Goal: Register for event/course

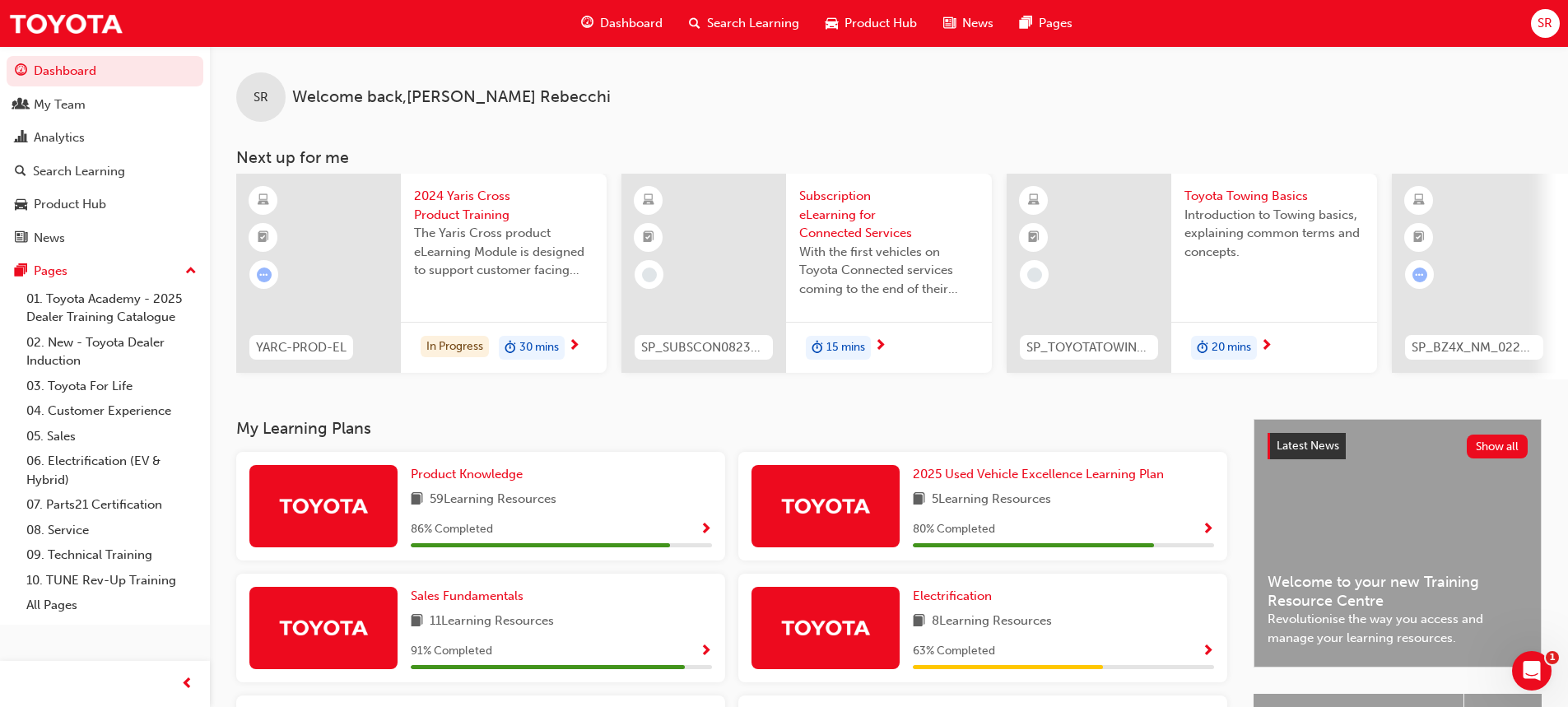
click at [705, 20] on div "Search Learning" at bounding box center [744, 24] width 137 height 34
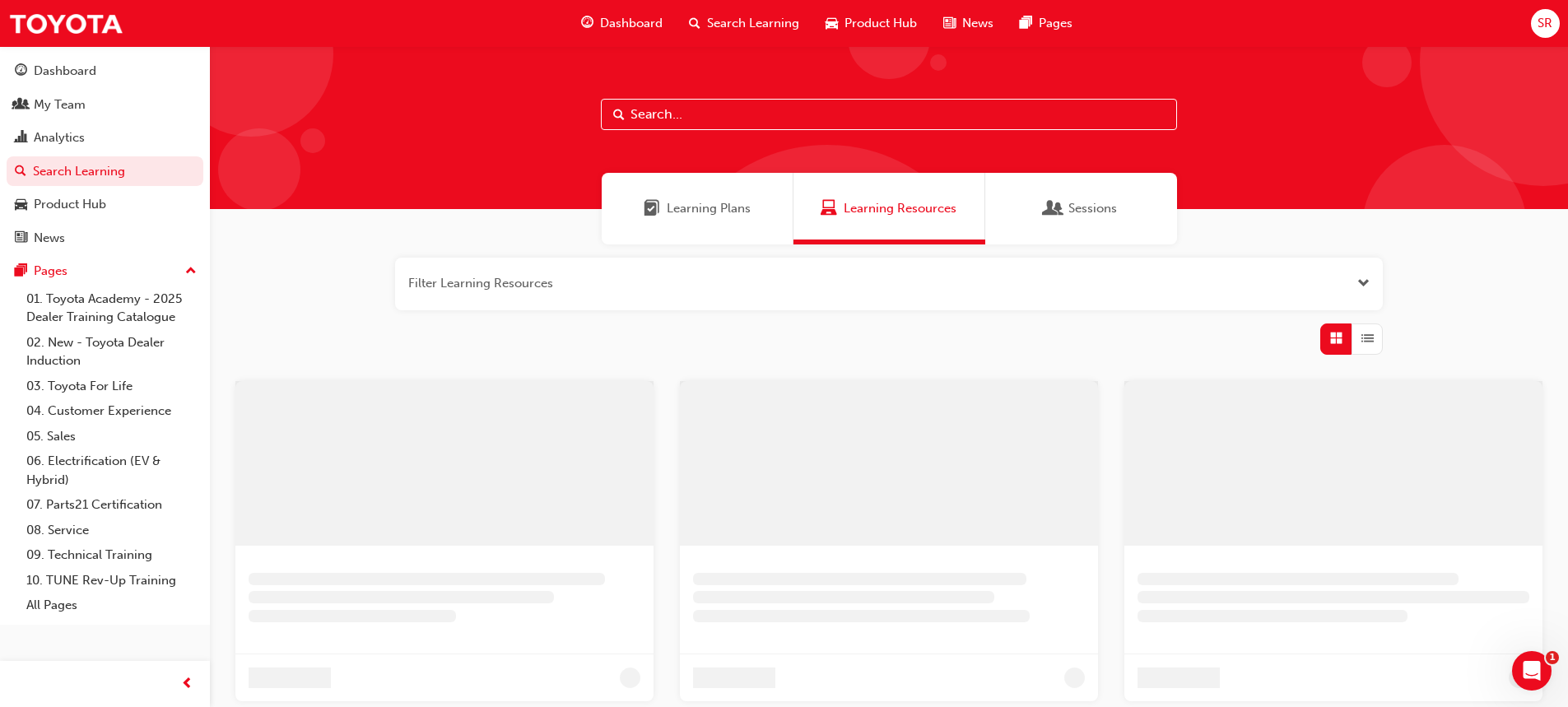
click at [692, 116] on input "text" at bounding box center [889, 114] width 577 height 31
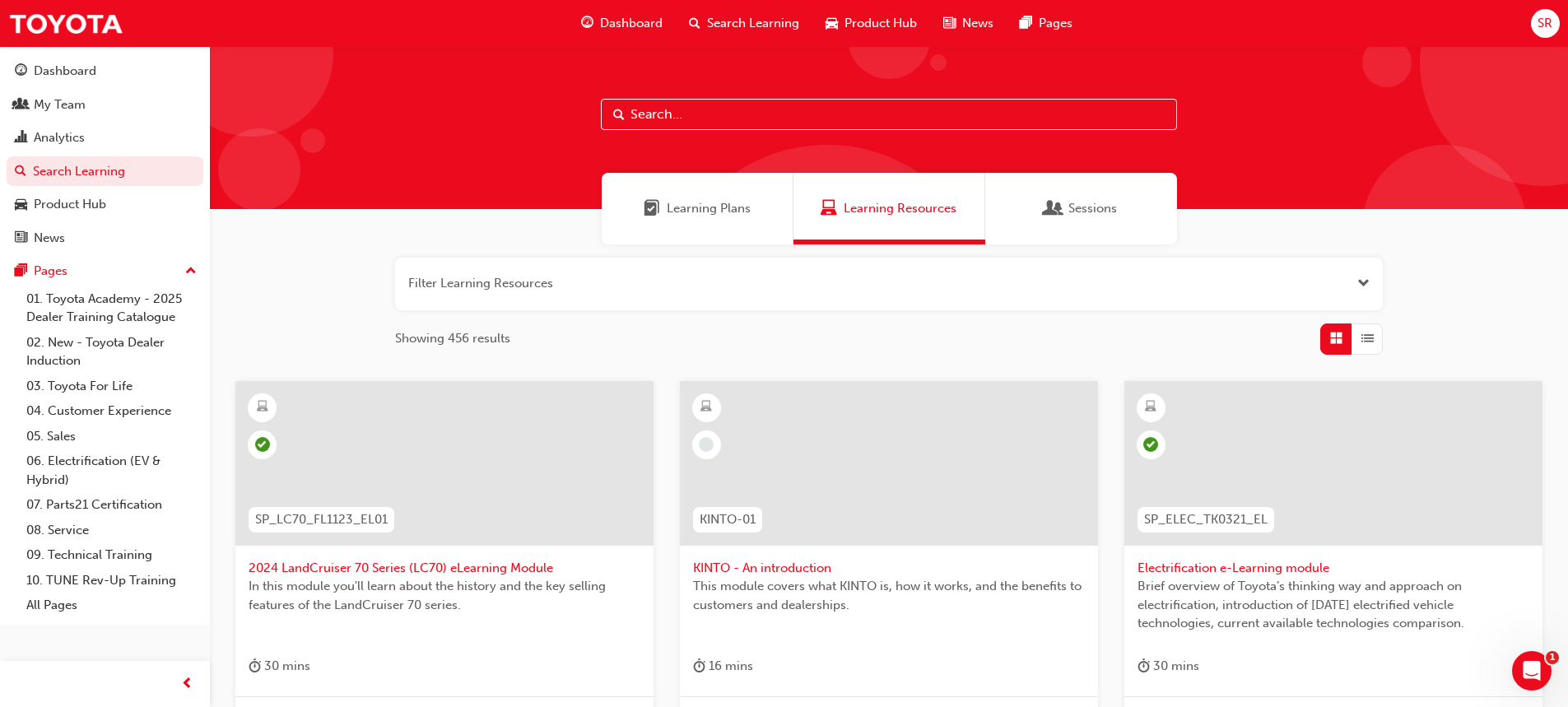
click at [797, 286] on button "button" at bounding box center [889, 284] width 988 height 53
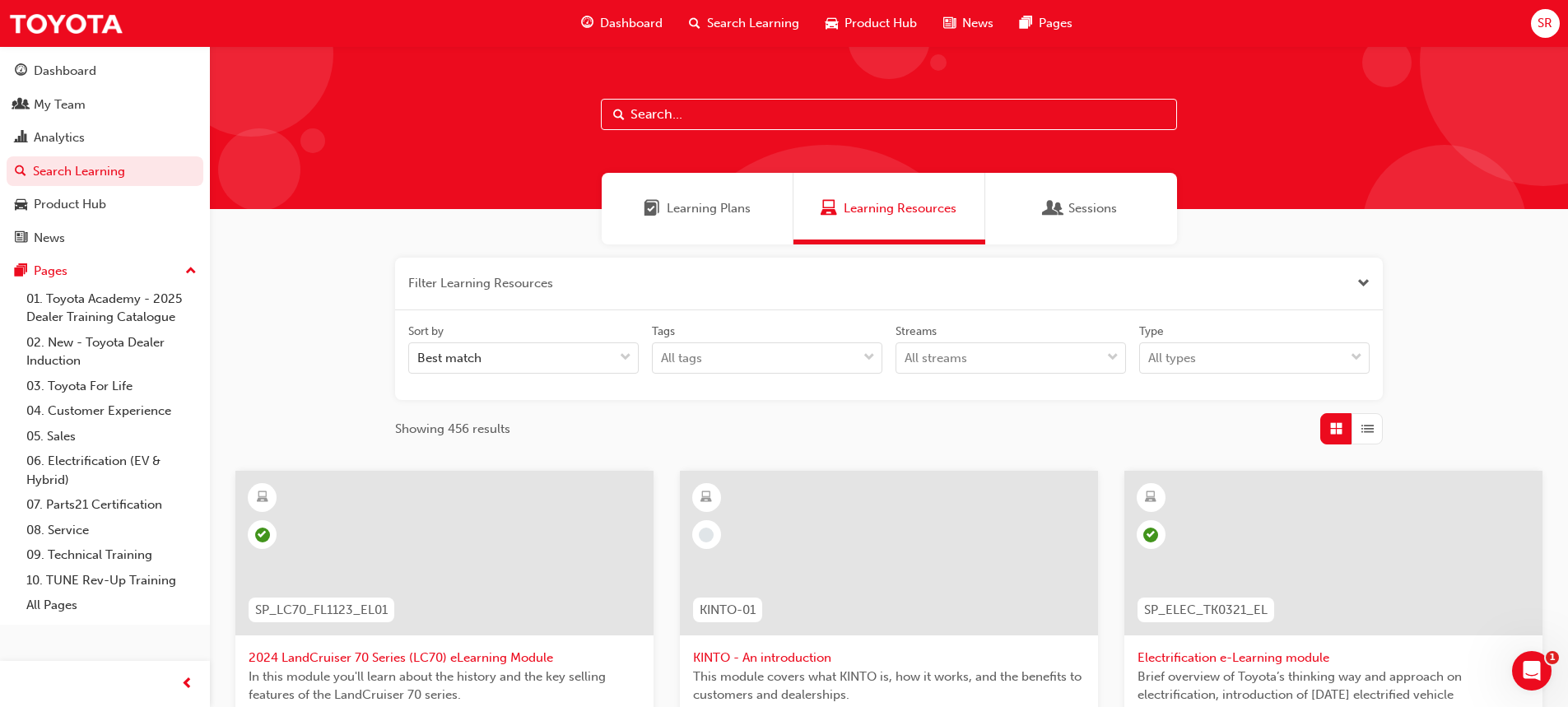
click at [702, 105] on input "text" at bounding box center [889, 114] width 577 height 31
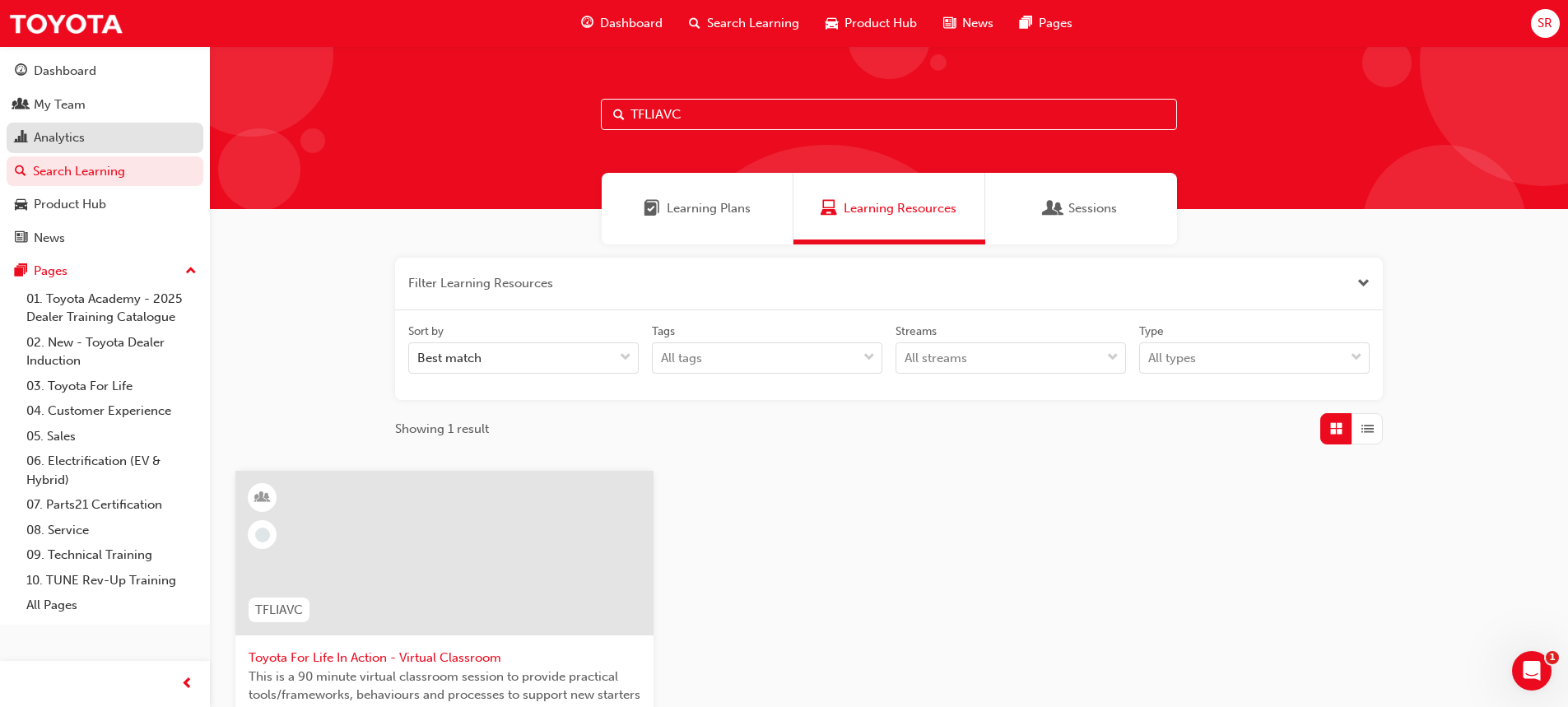
type input "TFLIAVC"
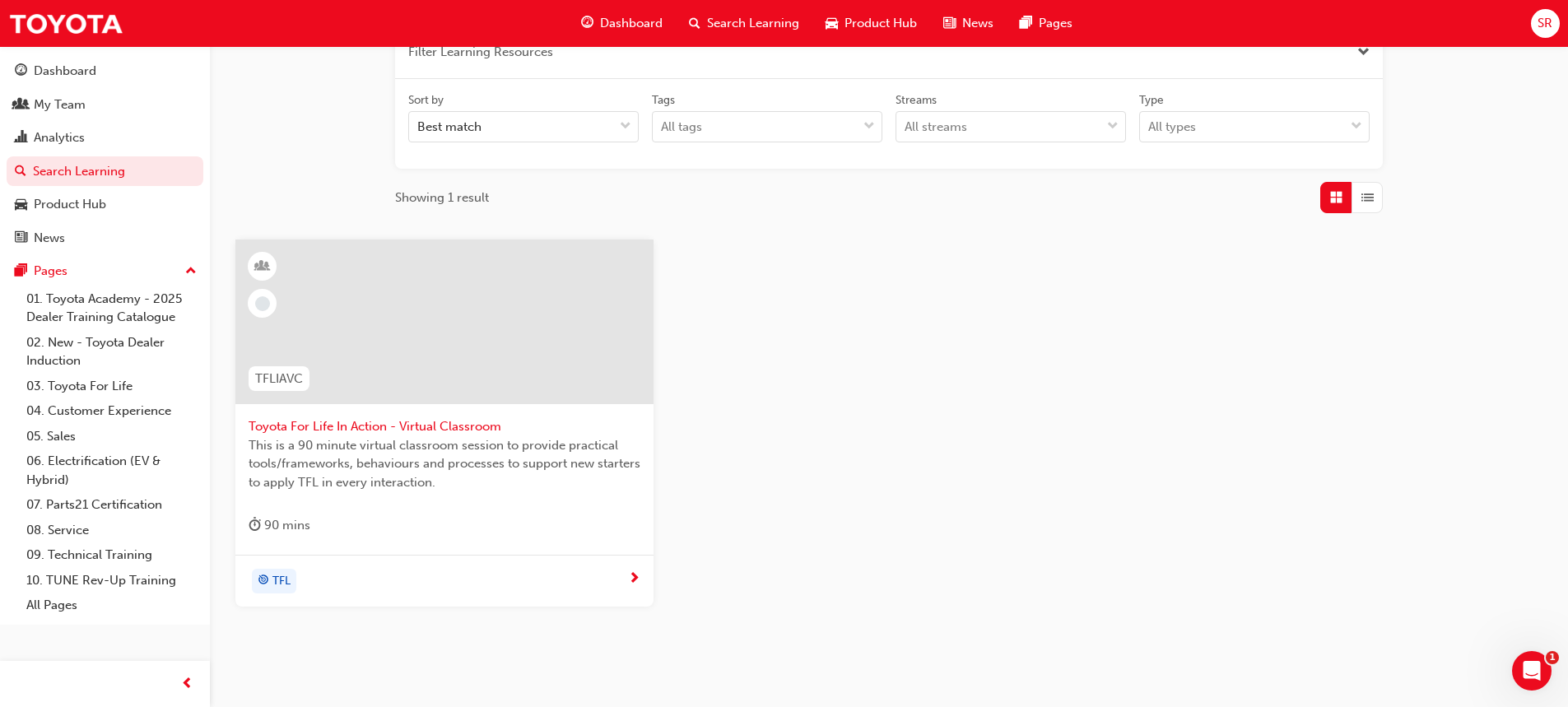
scroll to position [246, 0]
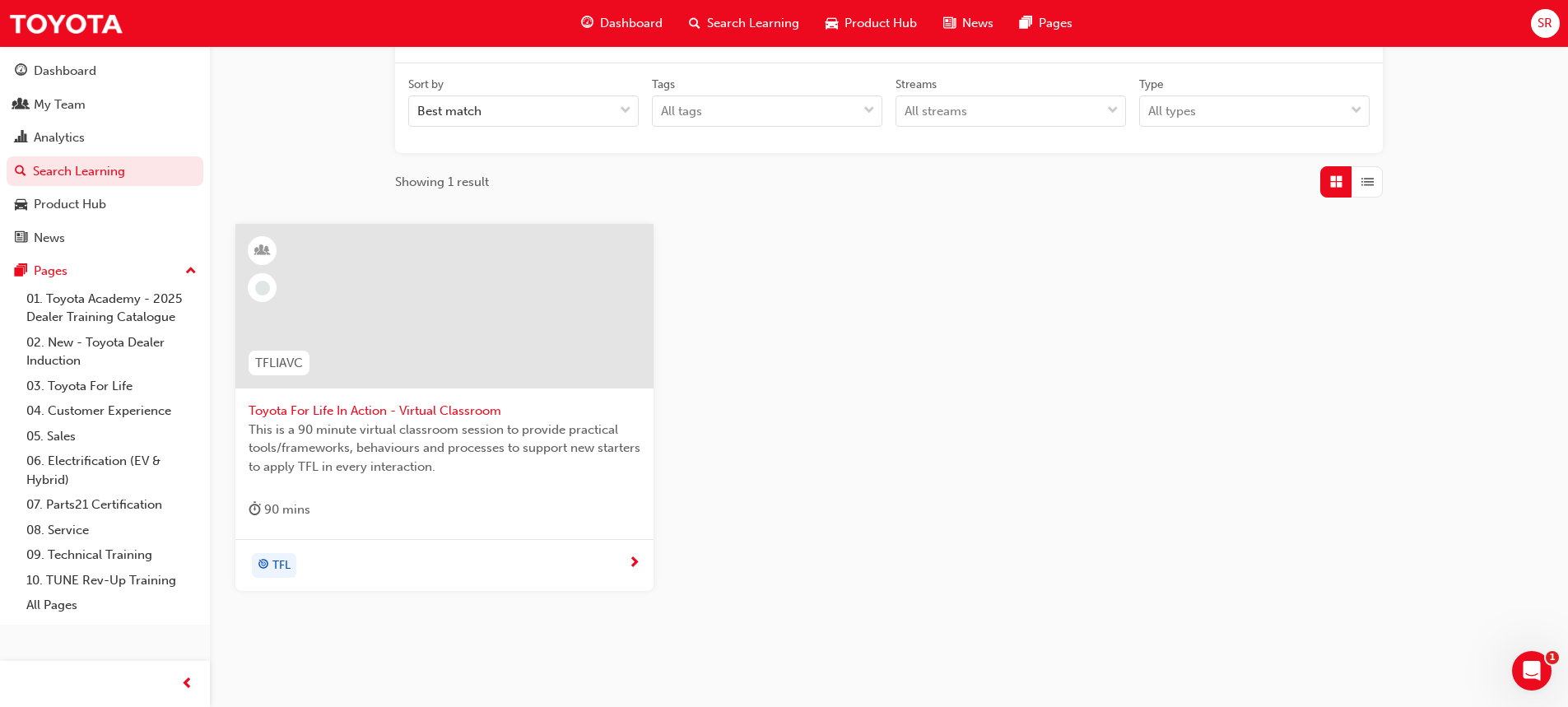
click at [372, 339] on div at bounding box center [445, 306] width 418 height 165
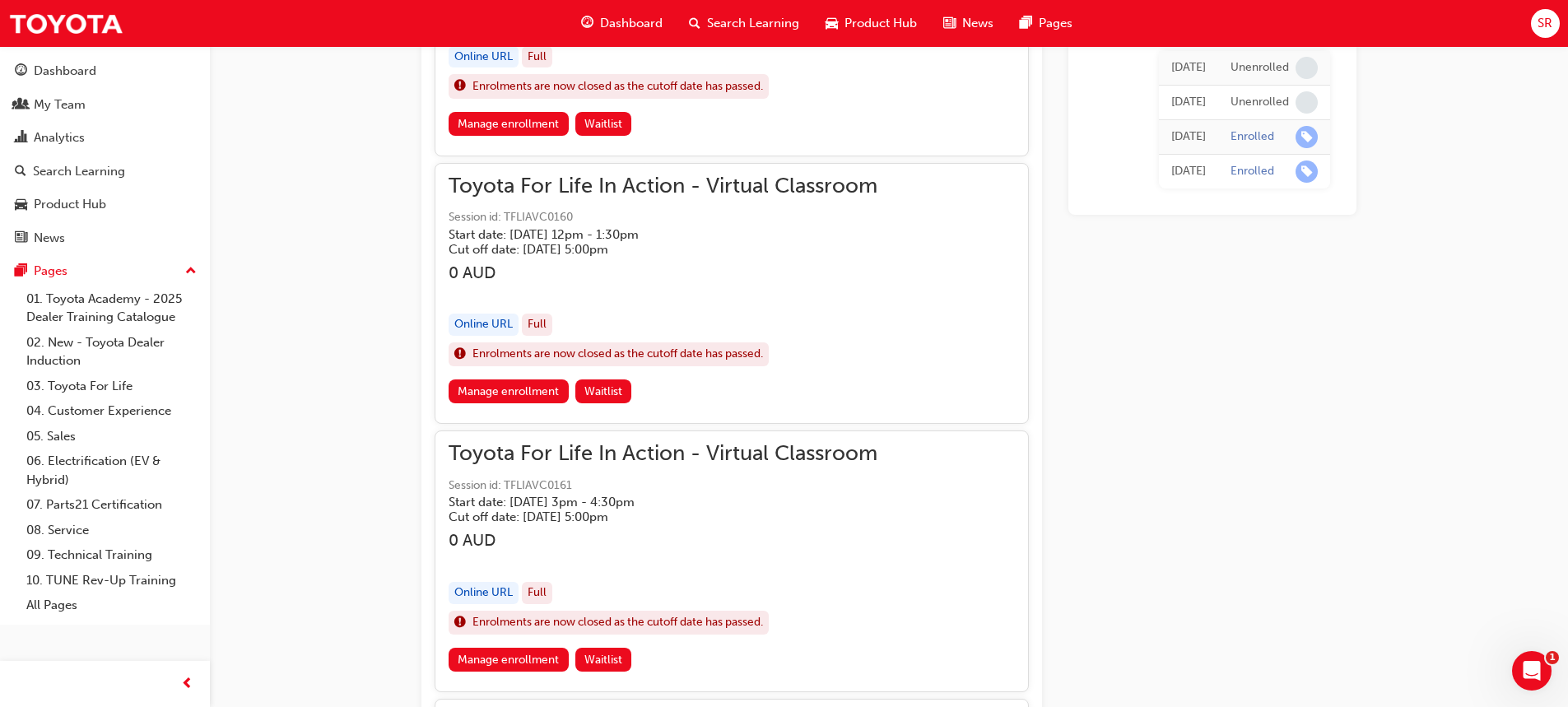
scroll to position [2210, 0]
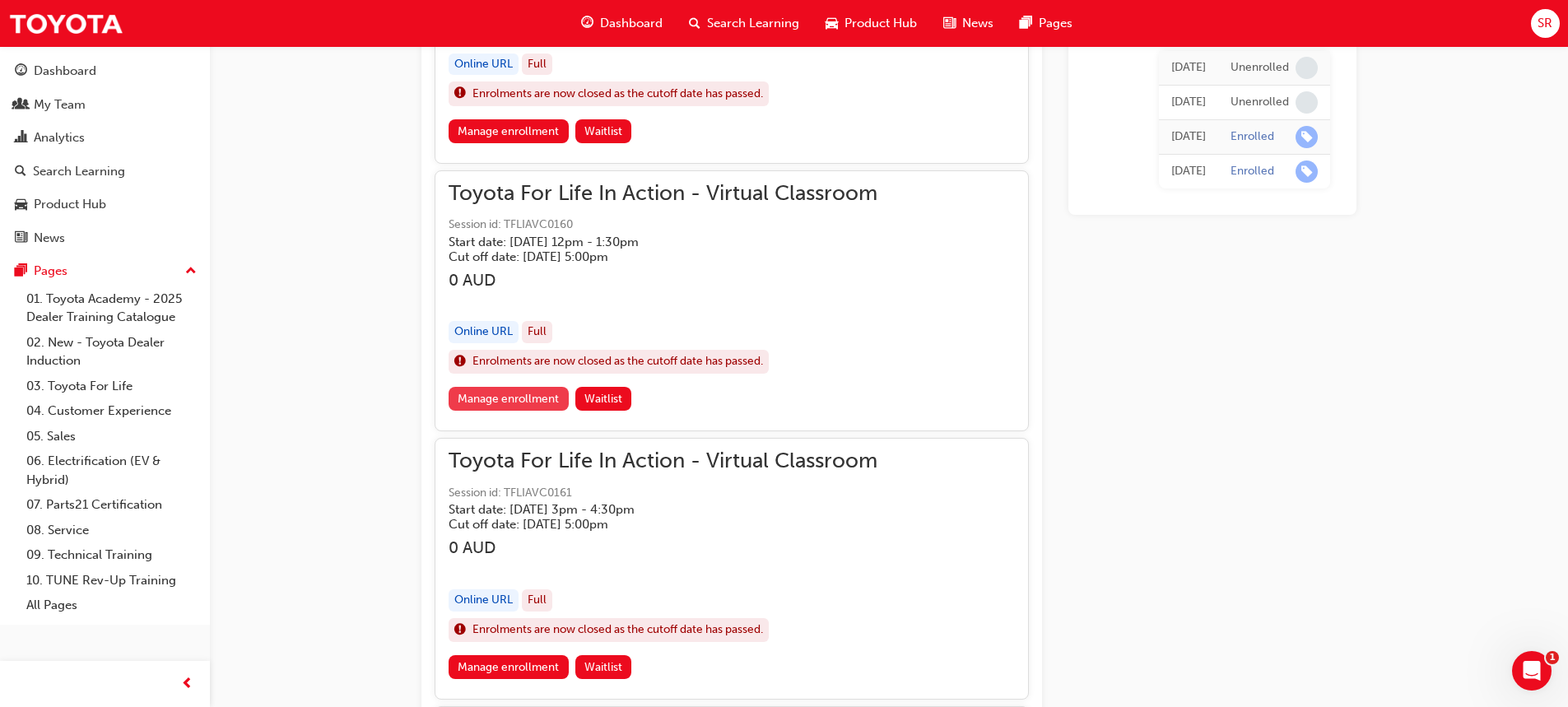
click at [525, 398] on link "Manage enrollment" at bounding box center [508, 399] width 120 height 24
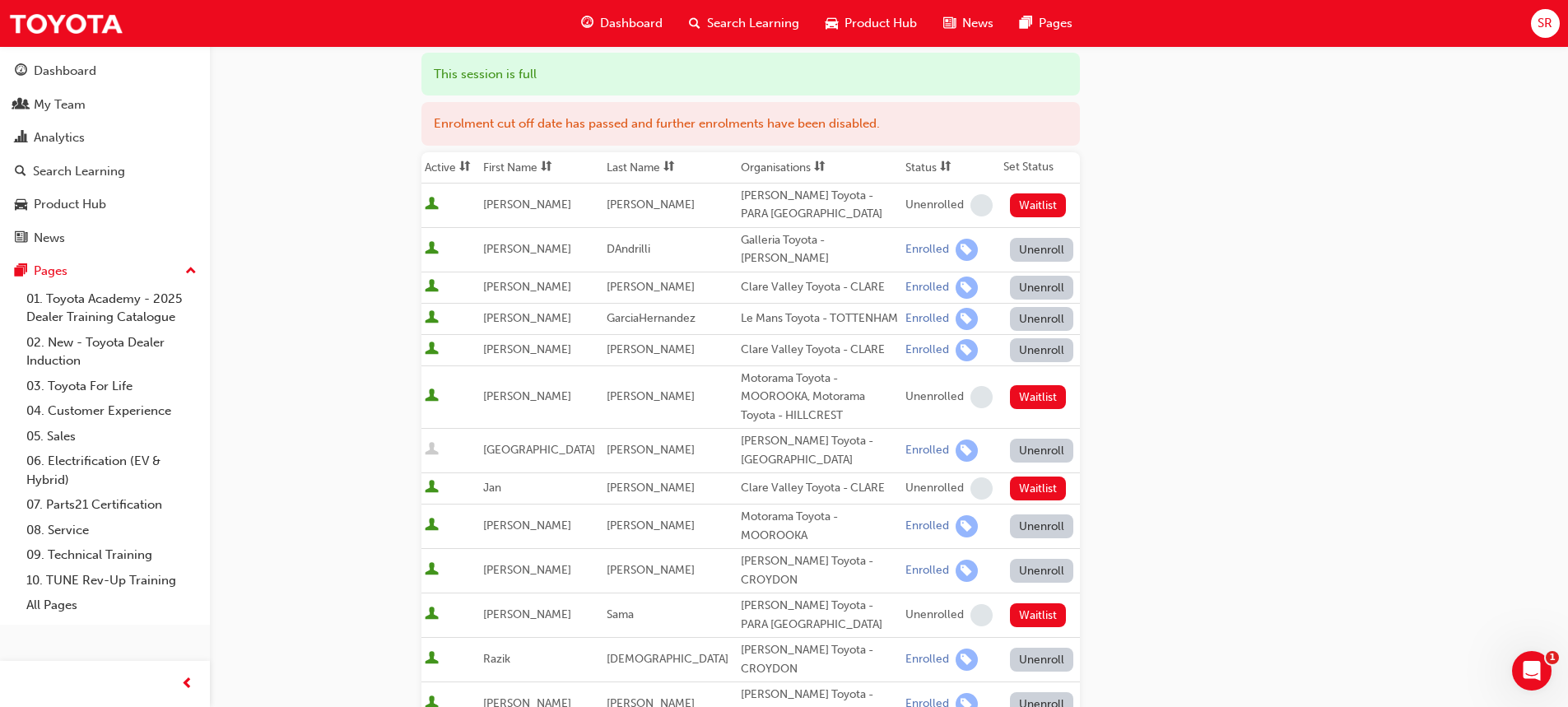
scroll to position [246, 0]
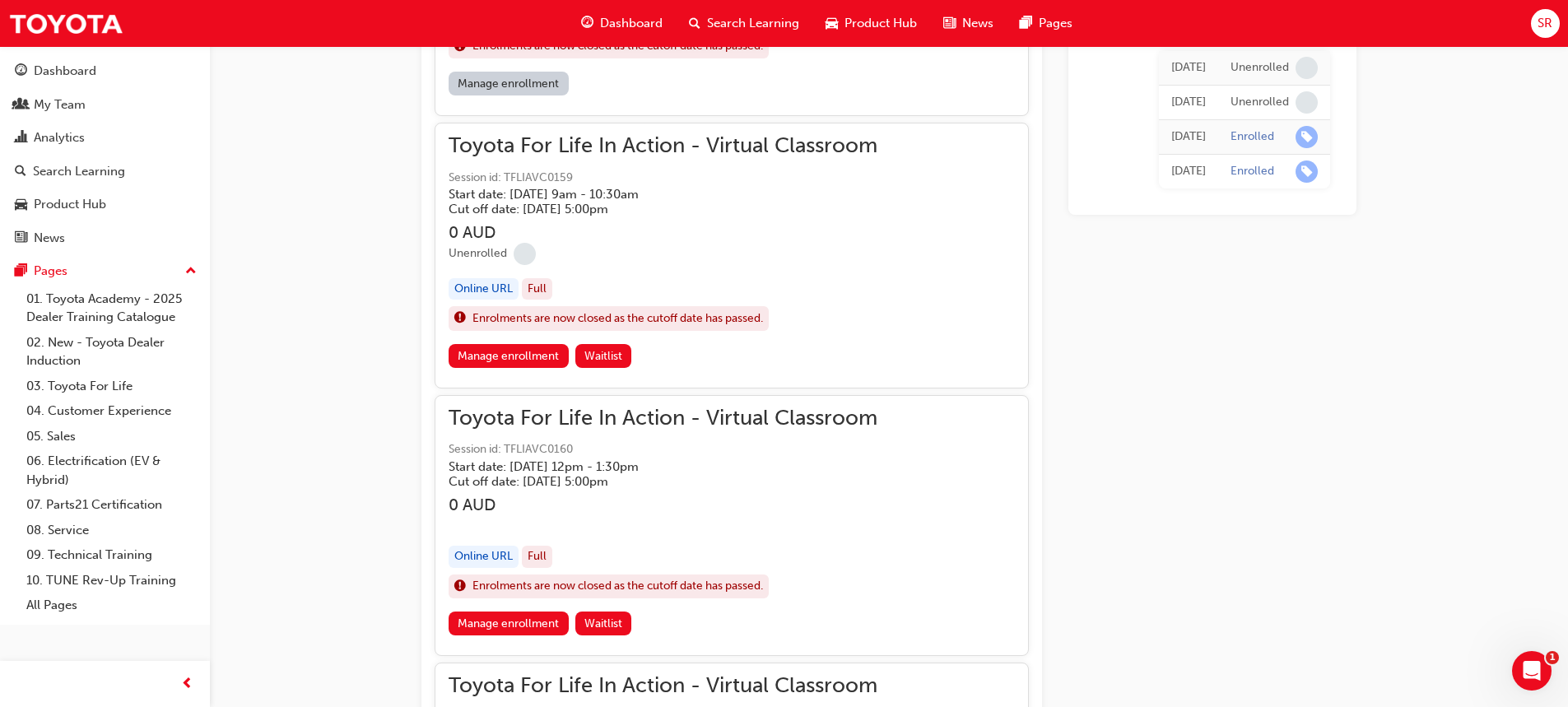
scroll to position [1963, 0]
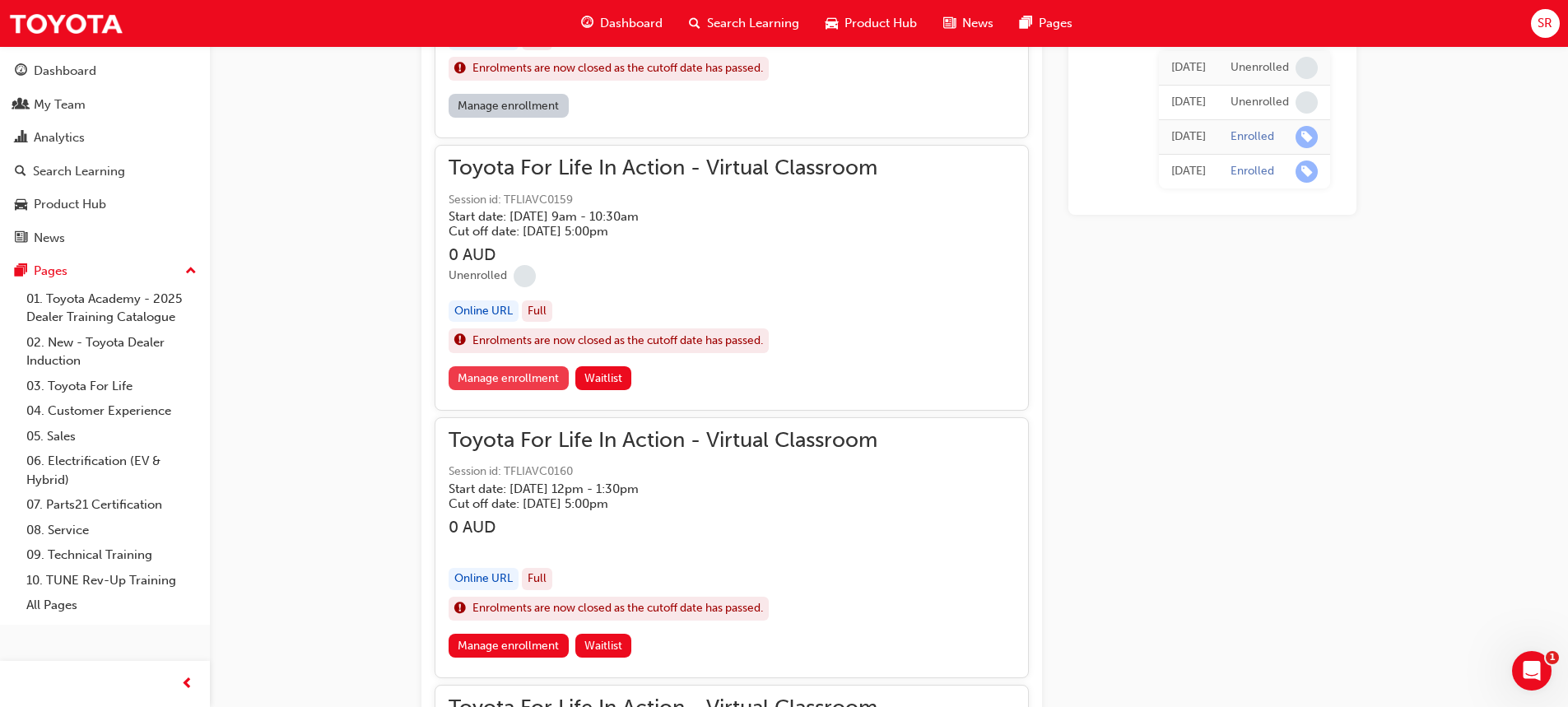
click at [501, 377] on link "Manage enrollment" at bounding box center [508, 378] width 120 height 24
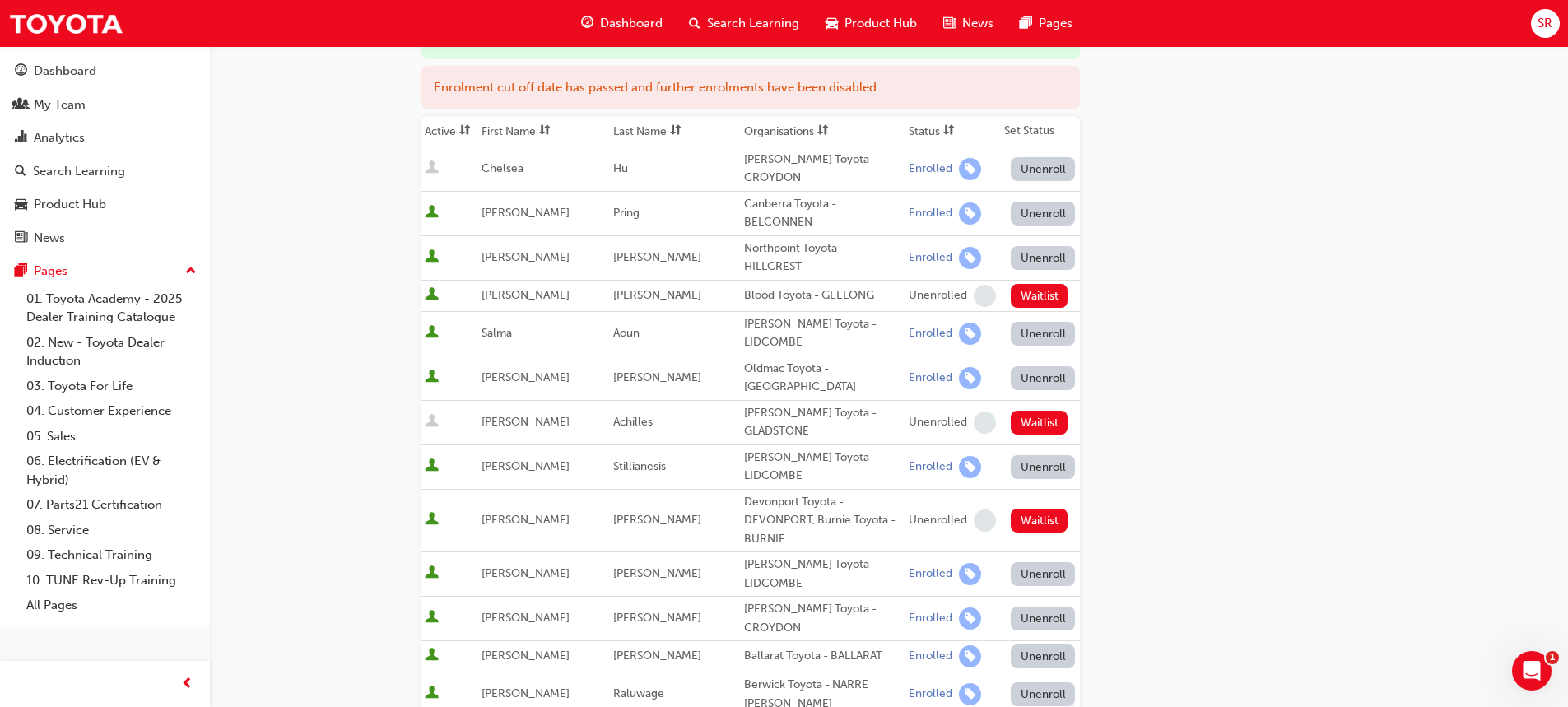
scroll to position [165, 0]
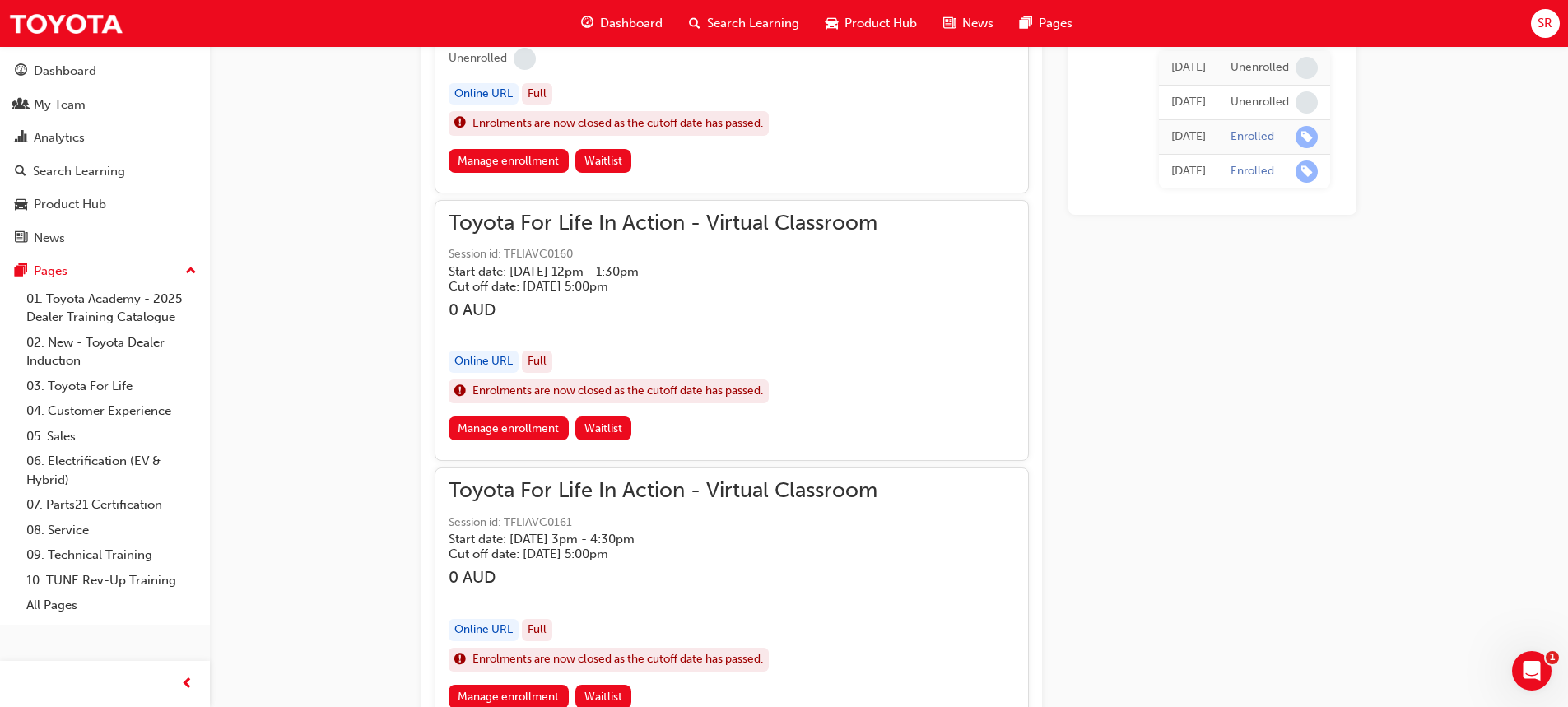
scroll to position [2210, 0]
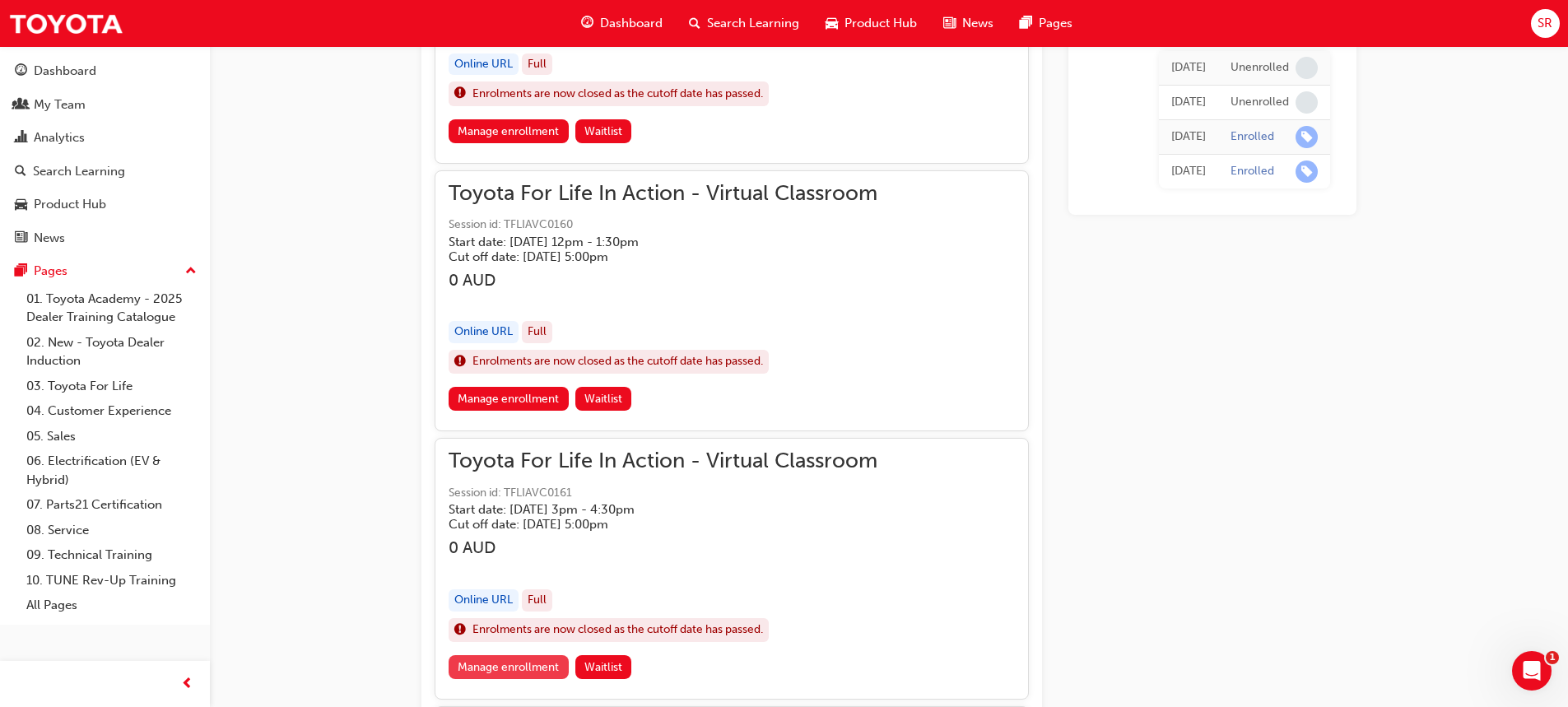
click at [531, 671] on link "Manage enrollment" at bounding box center [508, 667] width 120 height 24
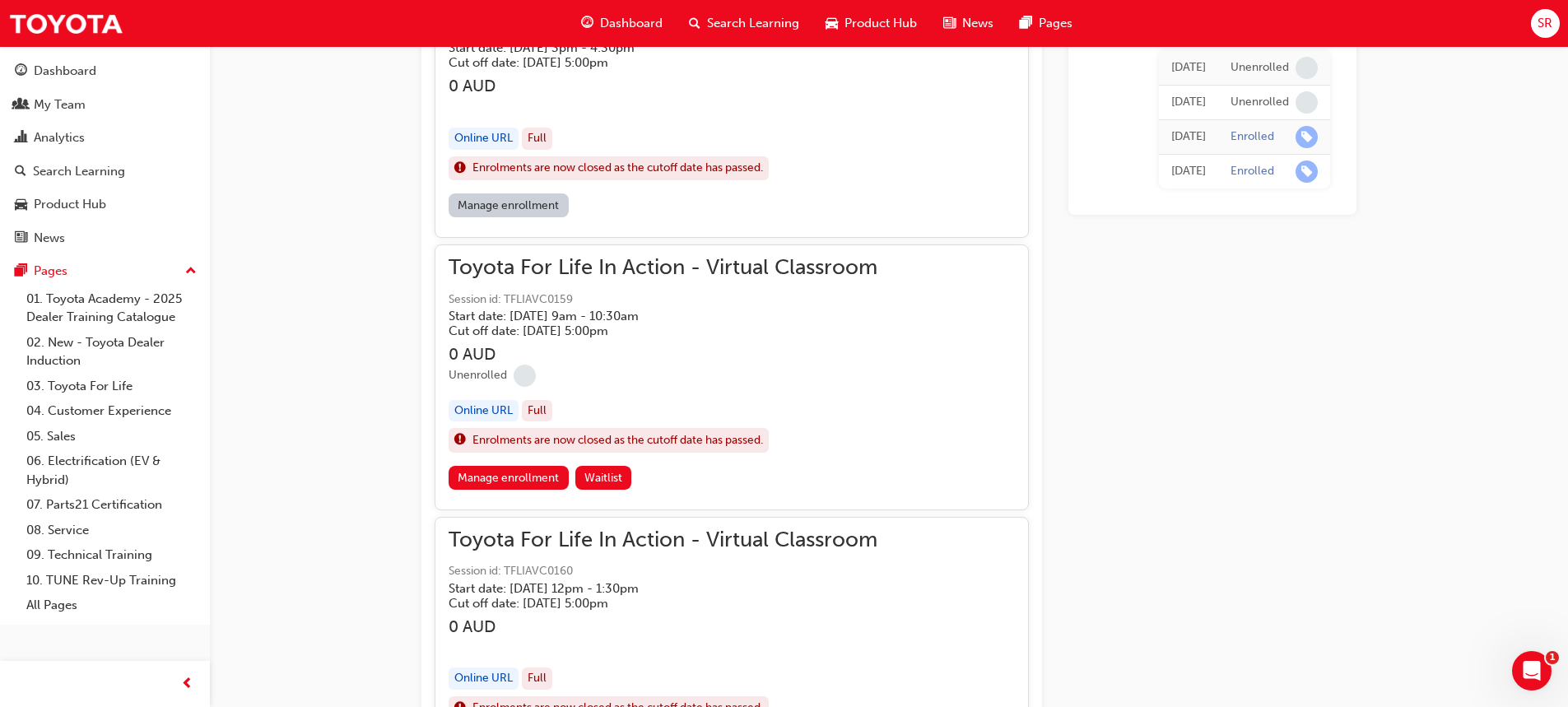
scroll to position [1963, 0]
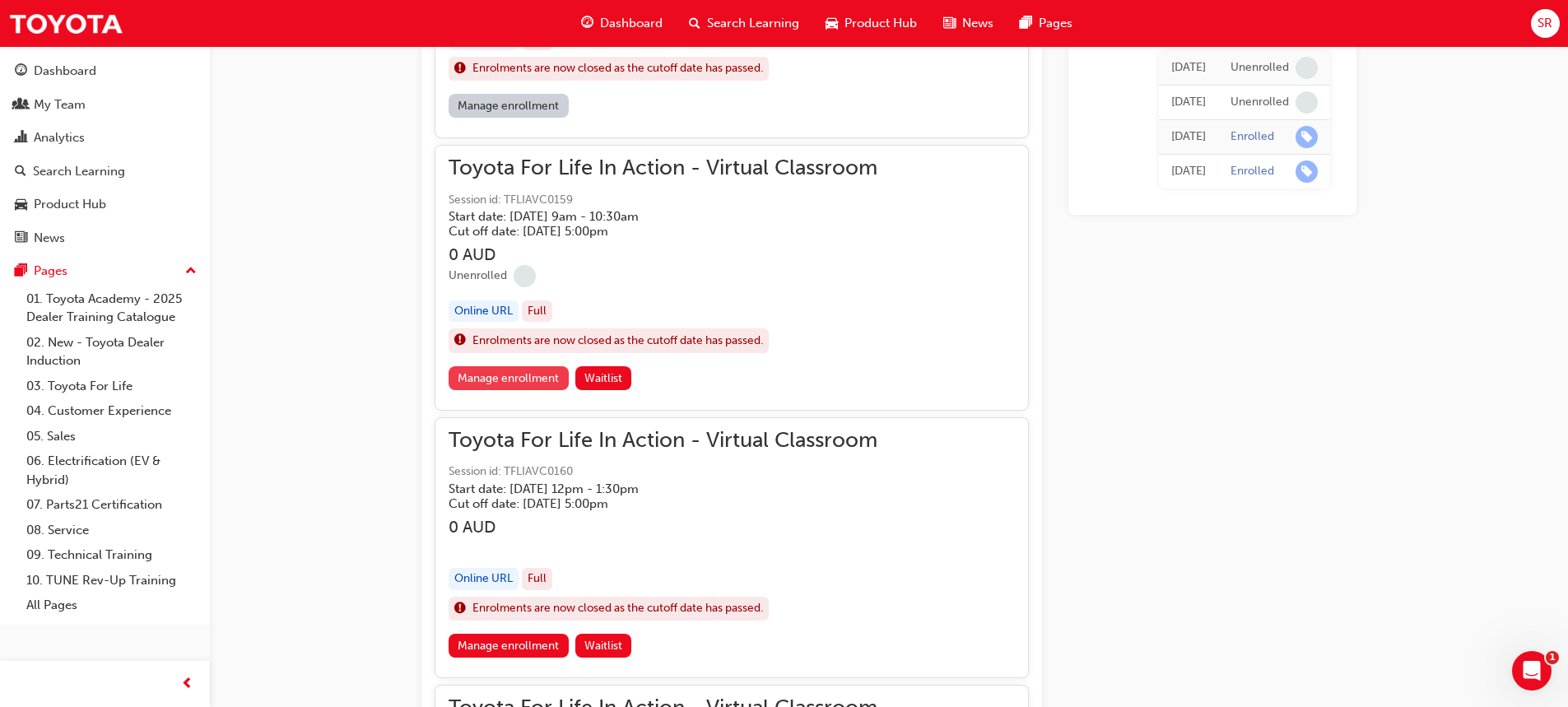
click at [515, 376] on link "Manage enrollment" at bounding box center [508, 378] width 120 height 24
